Goal: Task Accomplishment & Management: Manage account settings

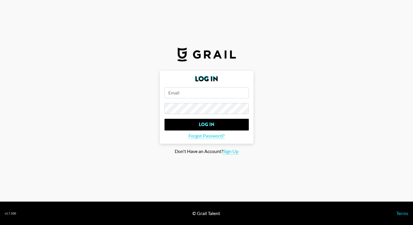
type input "[PERSON_NAME][EMAIL_ADDRESS][PERSON_NAME][DOMAIN_NAME]"
click at [244, 58] on section "Log In [PERSON_NAME][EMAIL_ADDRESS][PERSON_NAME][DOMAIN_NAME] Log In Forgot Pas…" at bounding box center [206, 101] width 413 height 202
click at [186, 89] on input "email" at bounding box center [207, 92] width 84 height 11
click at [199, 92] on input "email" at bounding box center [207, 92] width 84 height 11
type input "[PERSON_NAME][EMAIL_ADDRESS][PERSON_NAME][DOMAIN_NAME]"
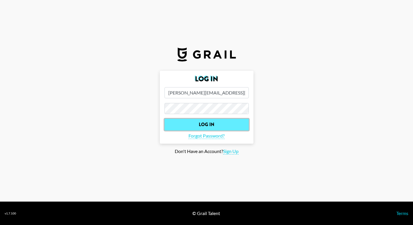
click at [212, 124] on input "Log In" at bounding box center [207, 125] width 84 height 12
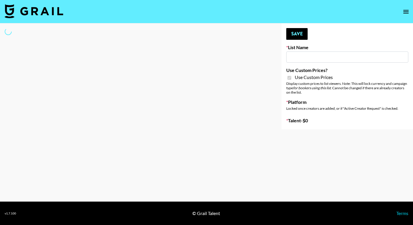
type input "Content Labs for Govee's TV Backlight 3."
checkbox input "true"
select select "Brand"
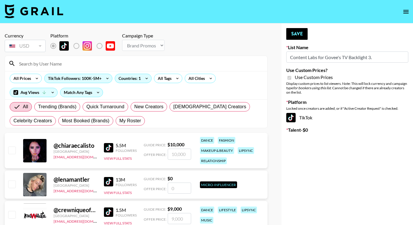
click at [304, 60] on input "Content Labs for Govee's TV Backlight 3." at bounding box center [347, 57] width 122 height 11
click at [99, 61] on input at bounding box center [140, 63] width 248 height 9
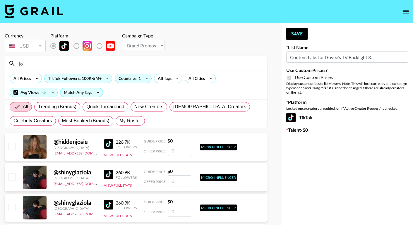
type input "j"
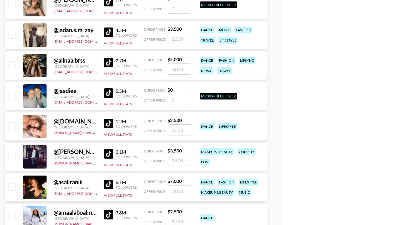
scroll to position [272, 0]
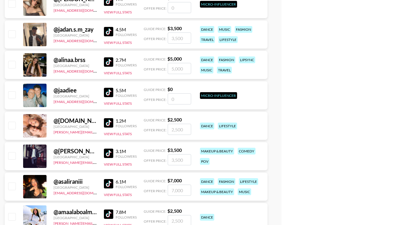
click at [111, 154] on img at bounding box center [108, 153] width 9 height 9
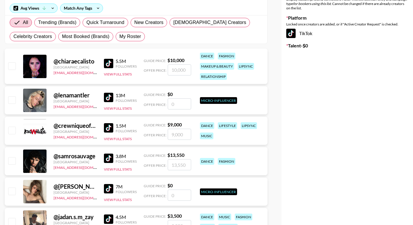
scroll to position [0, 0]
